Goal: Check status: Check status

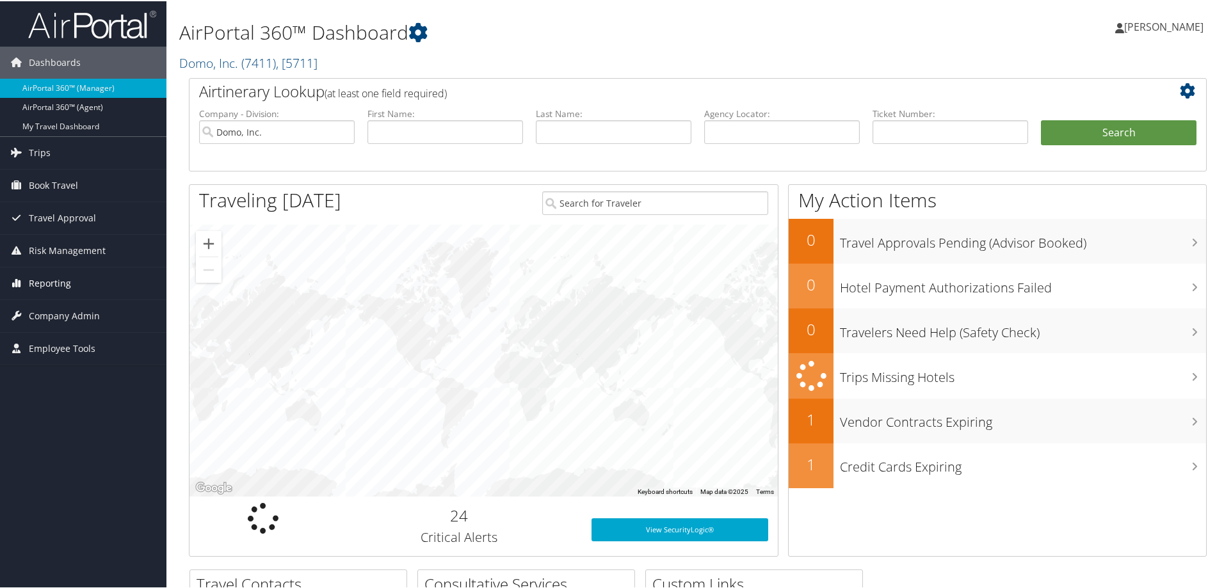
click at [50, 282] on span "Reporting" at bounding box center [50, 282] width 42 height 32
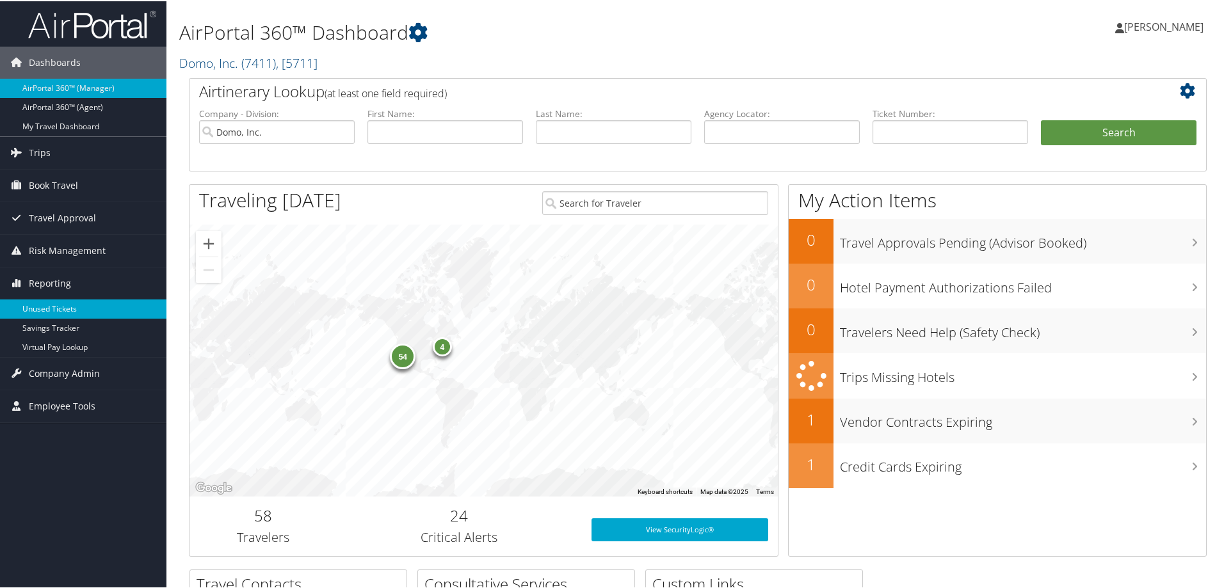
click at [52, 304] on link "Unused Tickets" at bounding box center [83, 307] width 166 height 19
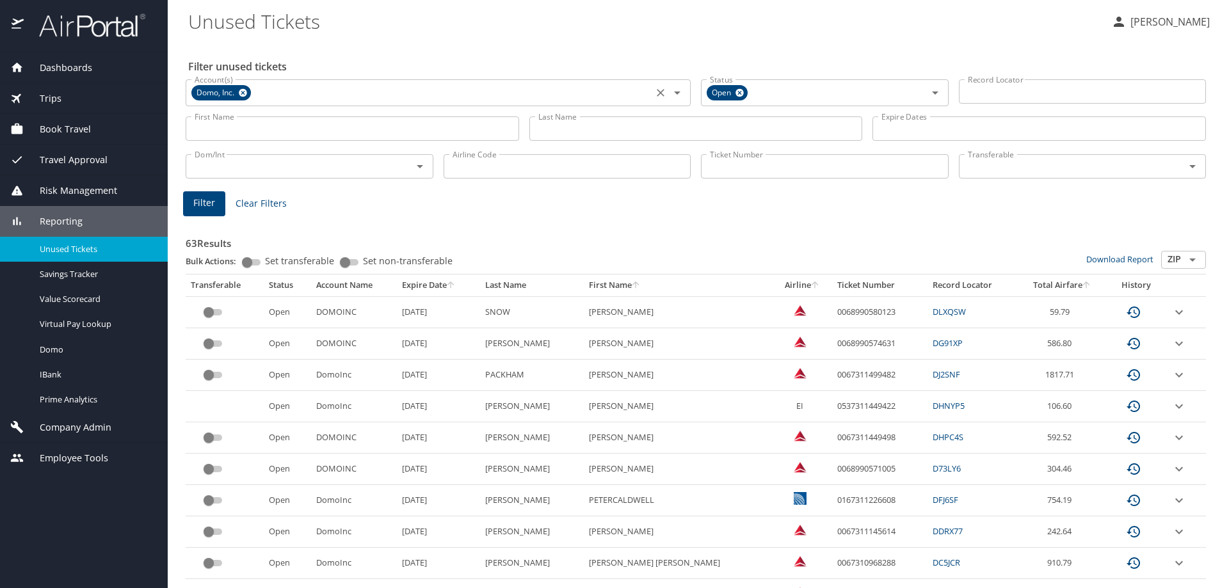
click at [656, 91] on icon "Clear" at bounding box center [660, 92] width 13 height 13
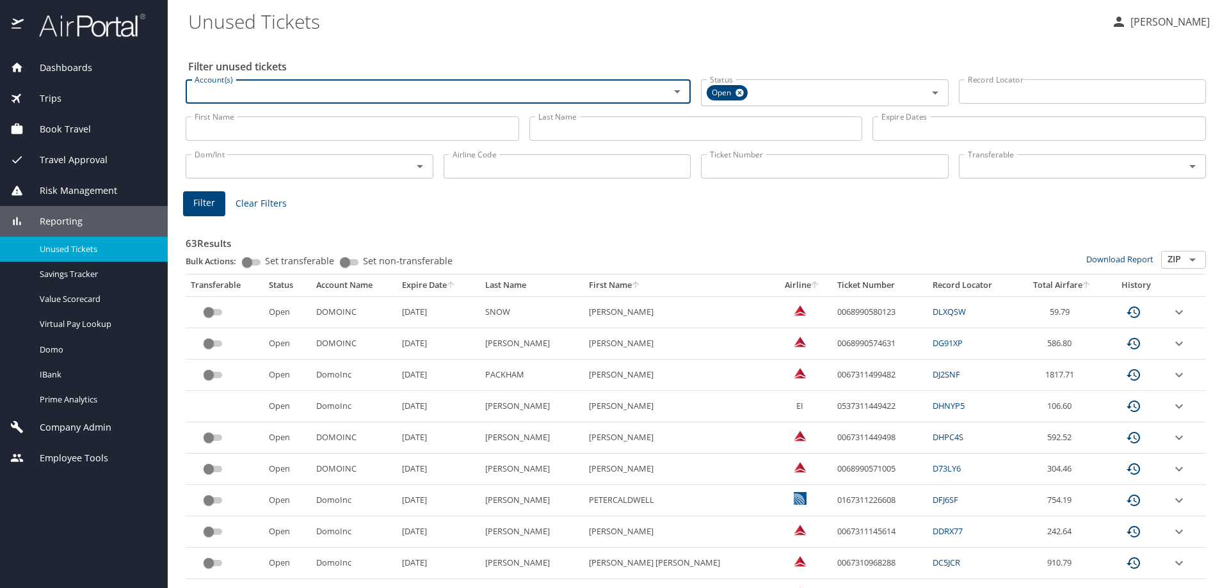
click at [595, 122] on input "Last Name" at bounding box center [695, 128] width 333 height 24
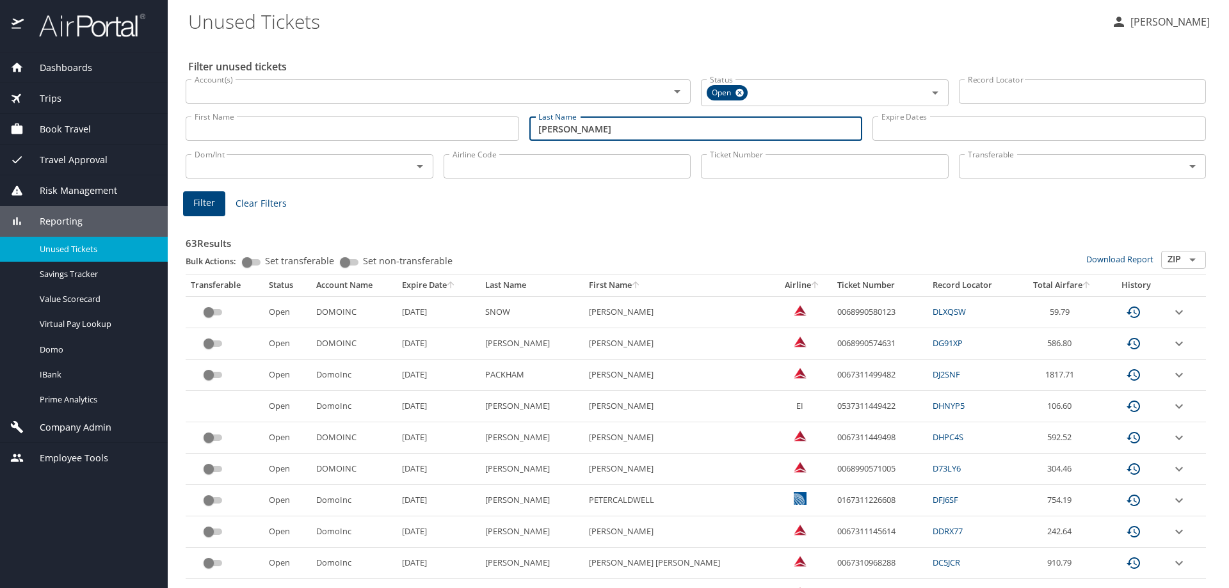
type input "ruskowski"
click at [216, 202] on button "Filter" at bounding box center [204, 203] width 42 height 25
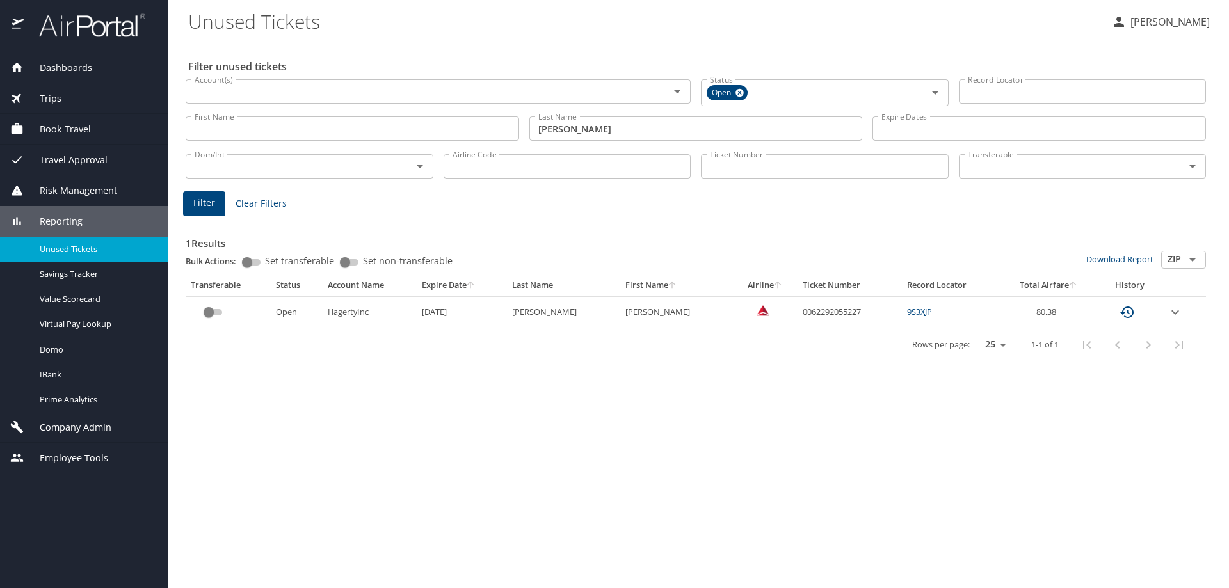
click at [817, 314] on td "0062292055227" at bounding box center [850, 311] width 104 height 31
copy td "0062292055227"
click at [1175, 310] on icon "expand row" at bounding box center [1174, 312] width 15 height 15
